Goal: Navigation & Orientation: Find specific page/section

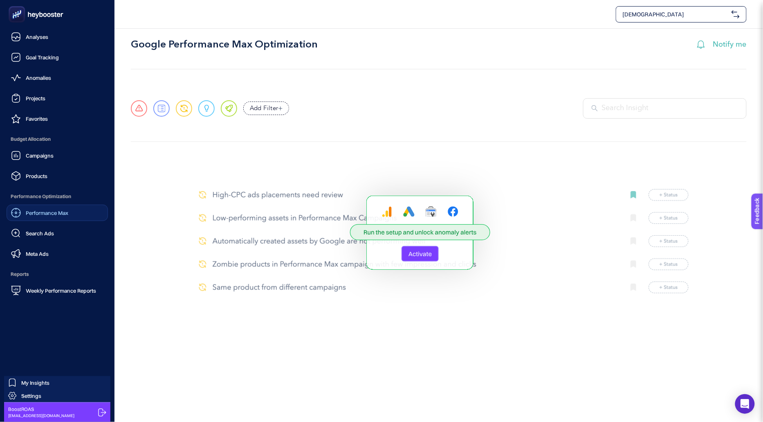
click at [38, 211] on span "Performance Max" at bounding box center [47, 212] width 43 height 7
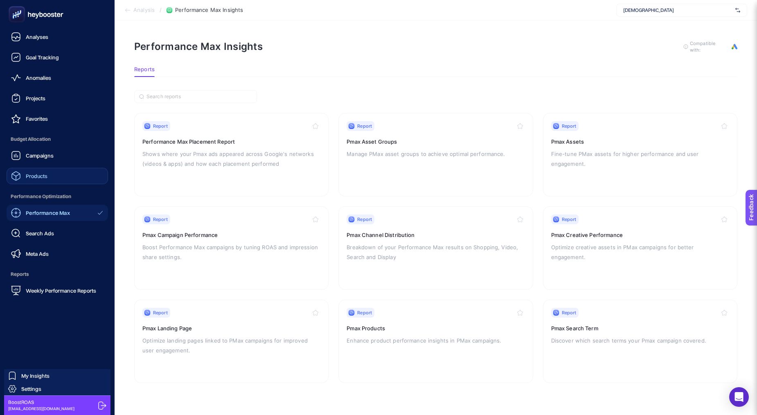
click at [28, 181] on link "Products" at bounding box center [57, 176] width 101 height 16
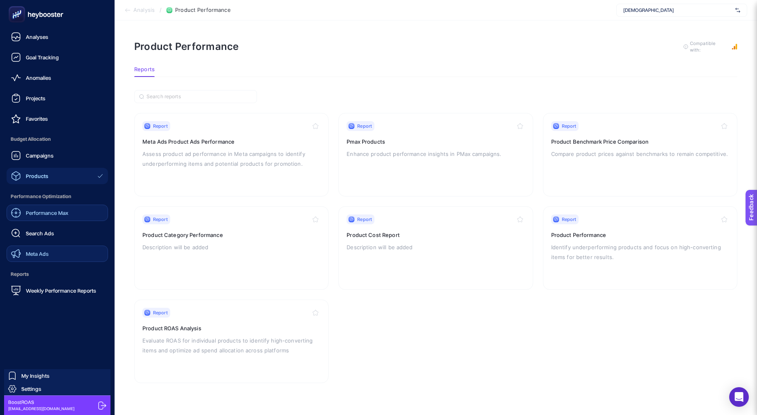
click at [43, 250] on div "Meta Ads" at bounding box center [30, 254] width 38 height 10
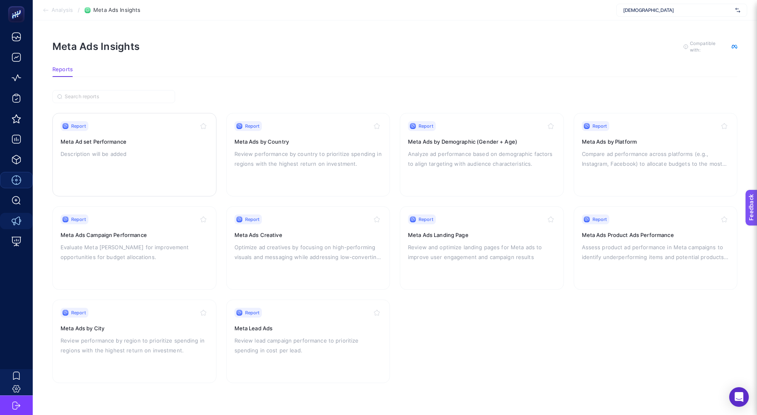
click at [161, 152] on p "Description will be added" at bounding box center [135, 154] width 148 height 10
